Goal: Transaction & Acquisition: Purchase product/service

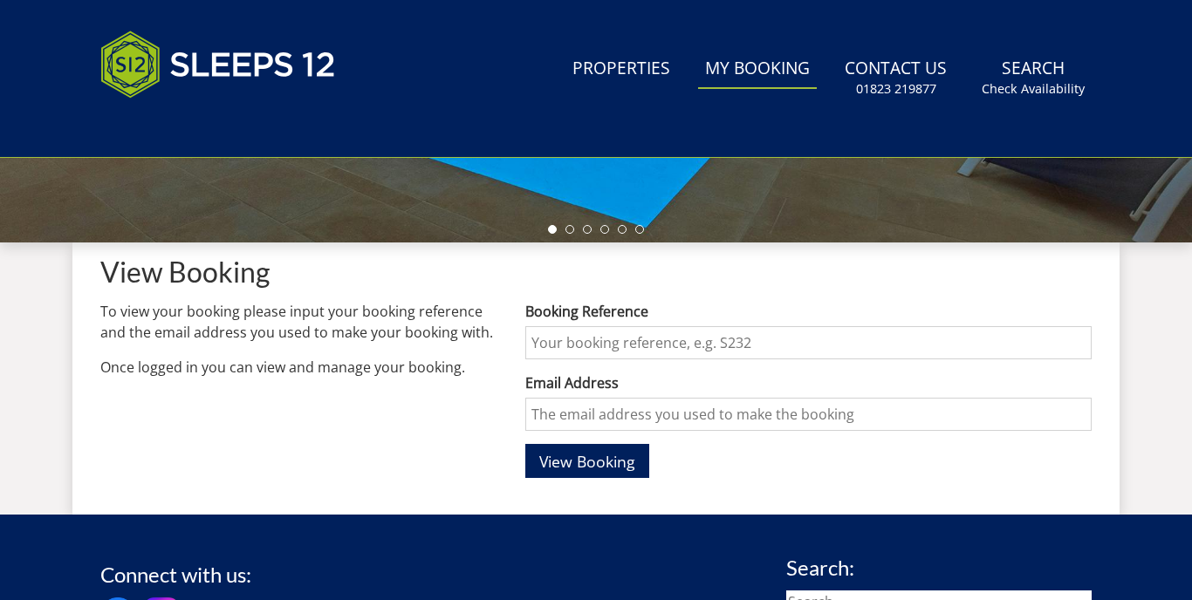
click at [587, 342] on input "Booking Reference" at bounding box center [808, 342] width 566 height 33
paste input "S47925"
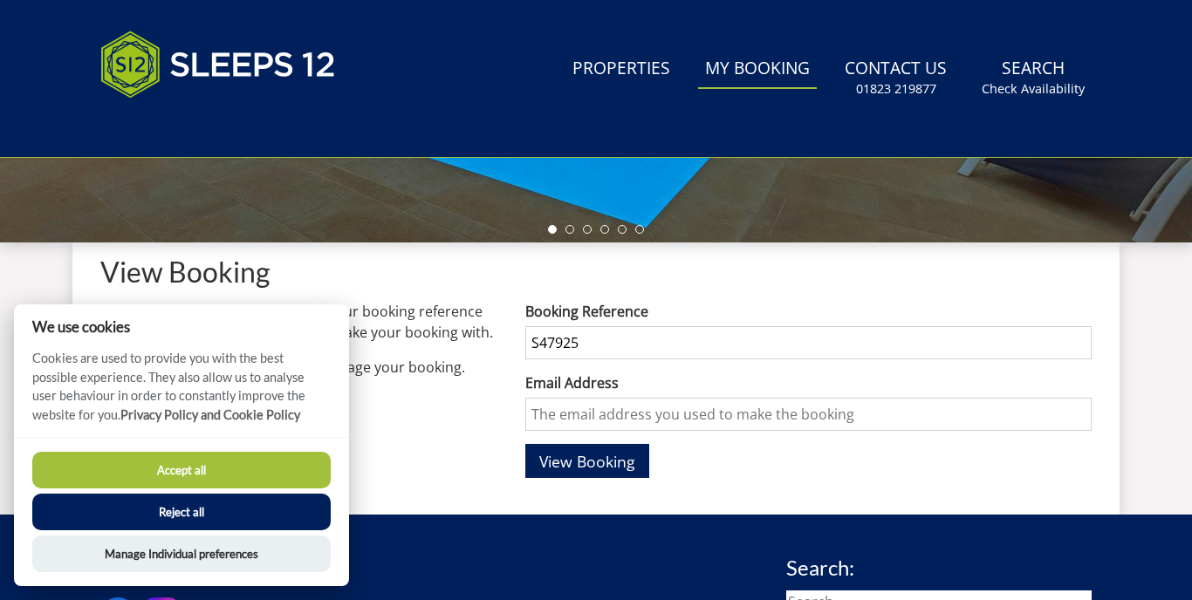
type input "S47925"
click at [625, 415] on input "Email Address" at bounding box center [808, 414] width 566 height 33
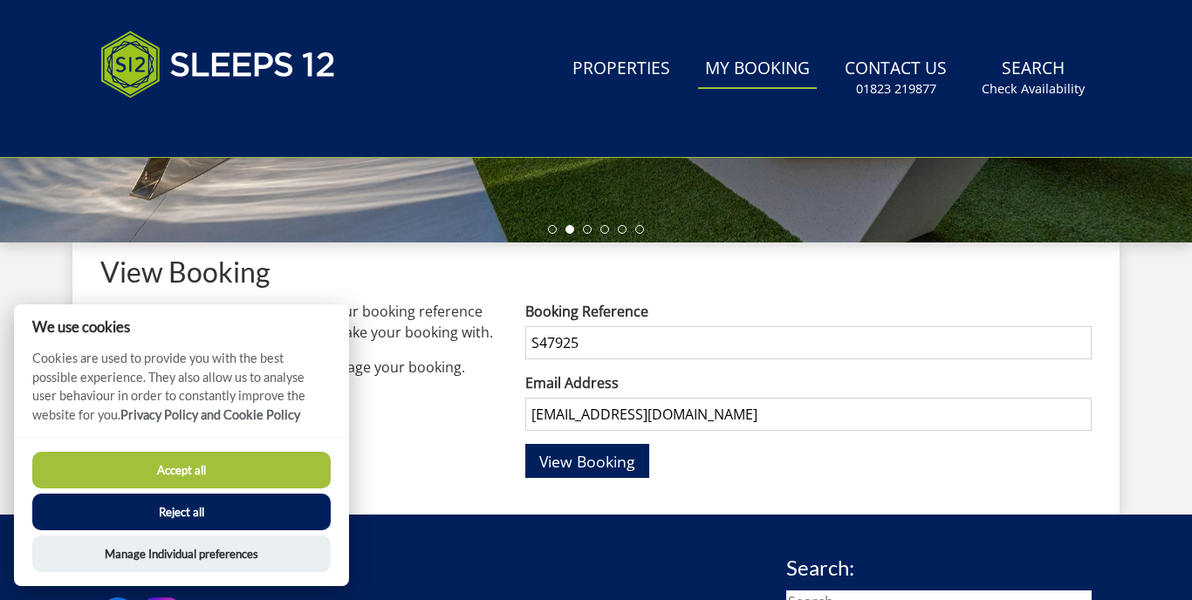
type input "[EMAIL_ADDRESS][DOMAIN_NAME]"
click at [587, 461] on button "View Booking" at bounding box center [587, 461] width 124 height 34
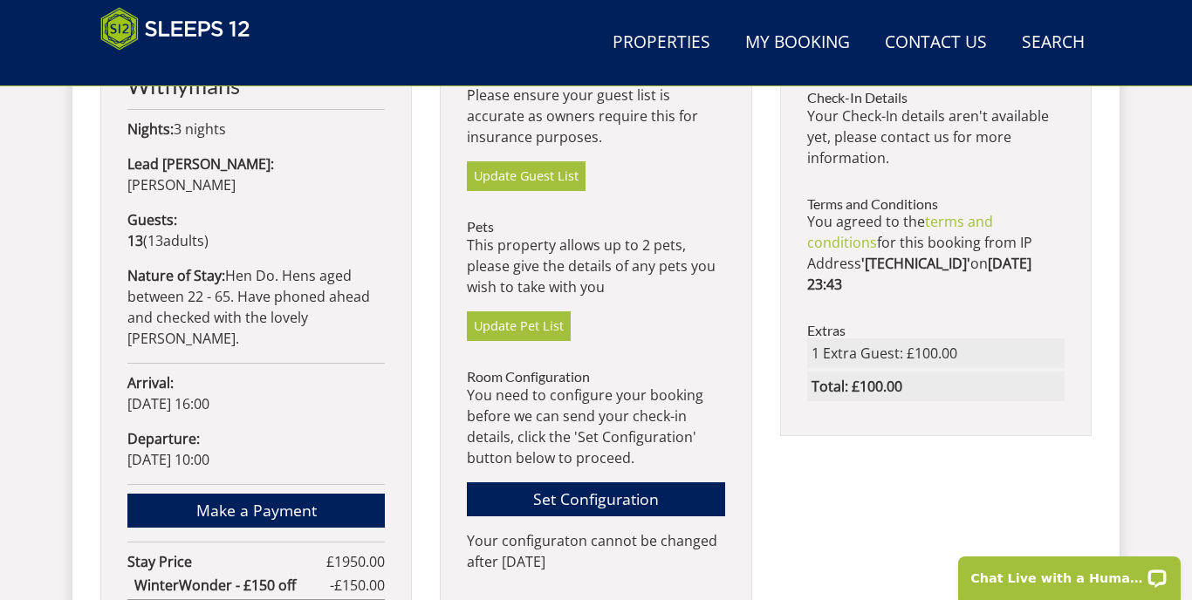
scroll to position [989, 0]
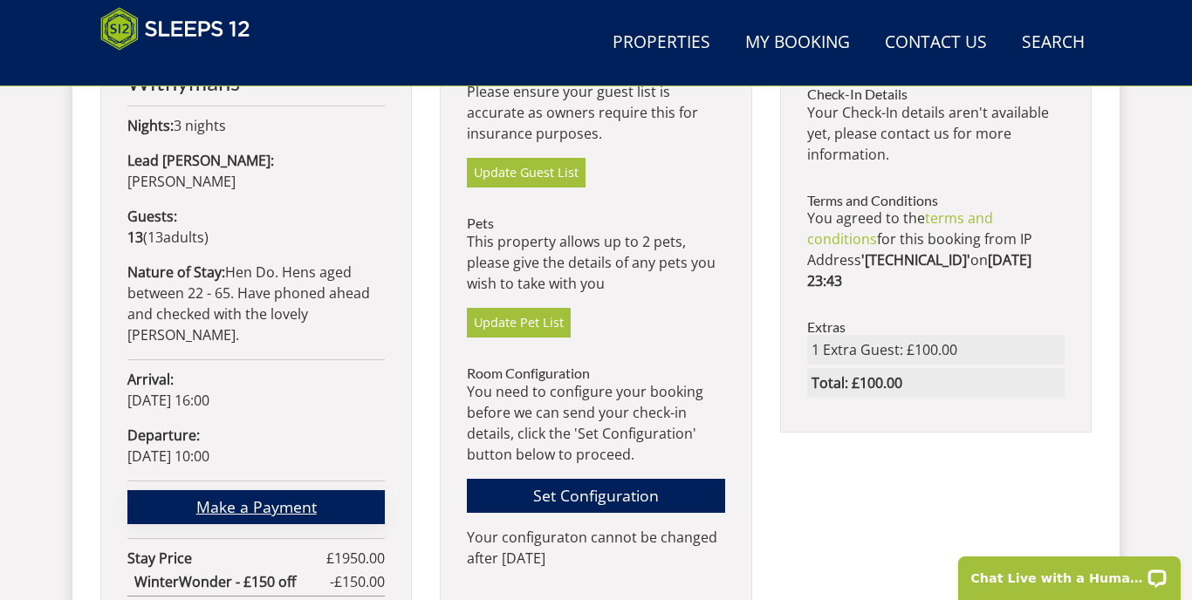
click at [263, 490] on link "Make a Payment" at bounding box center [255, 507] width 257 height 34
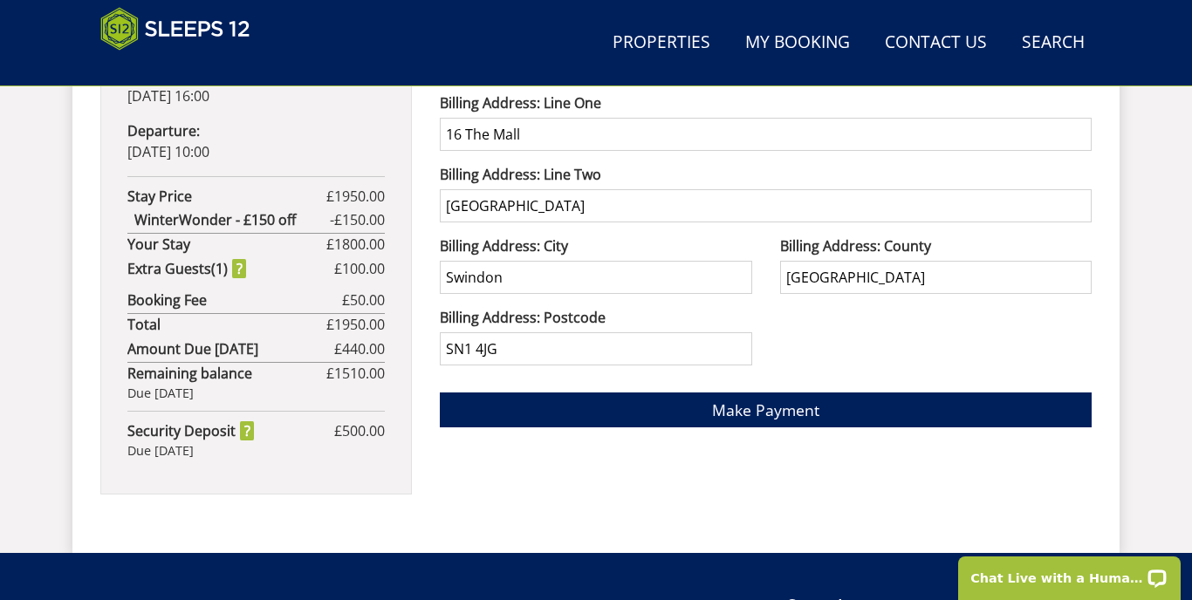
scroll to position [1299, 0]
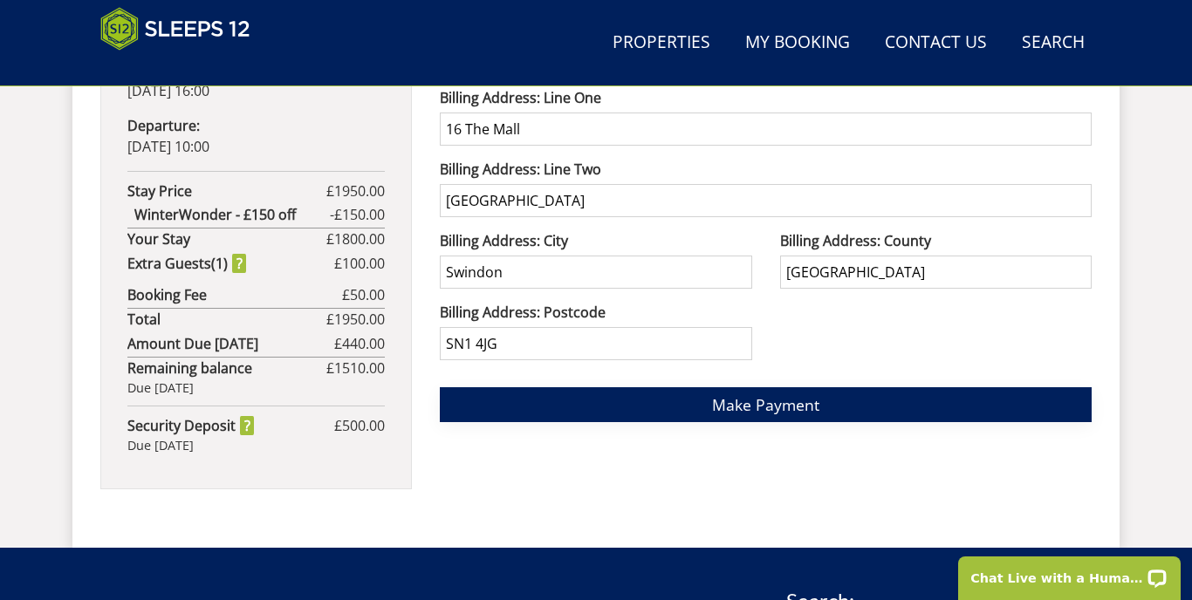
click at [737, 408] on span "Make Payment" at bounding box center [765, 404] width 107 height 21
